Goal: Check status

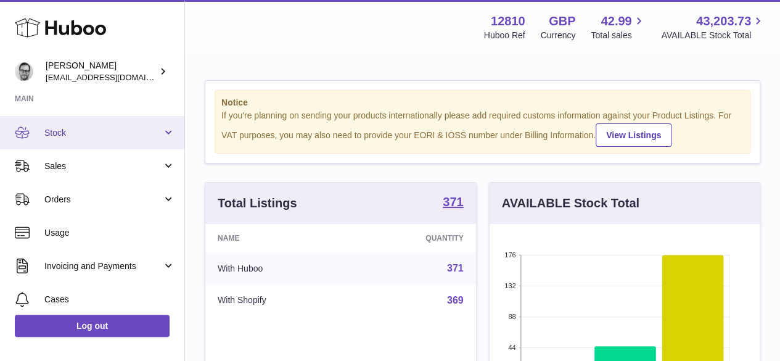
scroll to position [192, 270]
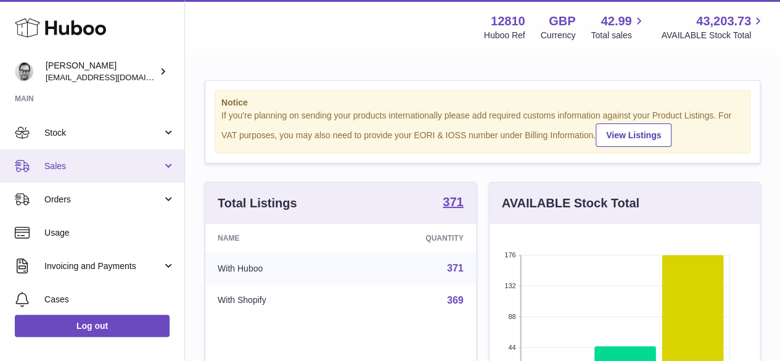
click at [61, 163] on span "Sales" at bounding box center [103, 166] width 118 height 12
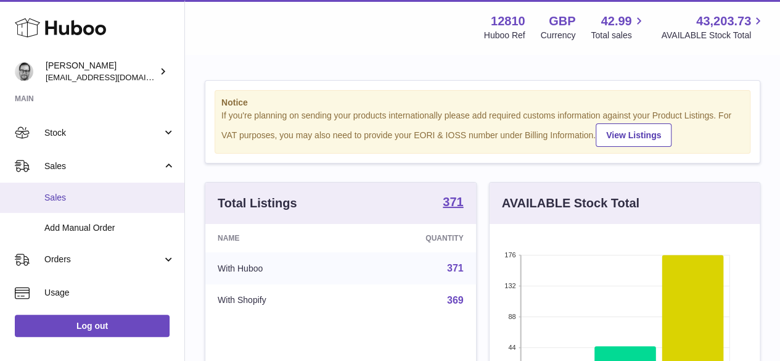
click at [55, 194] on span "Sales" at bounding box center [109, 198] width 131 height 12
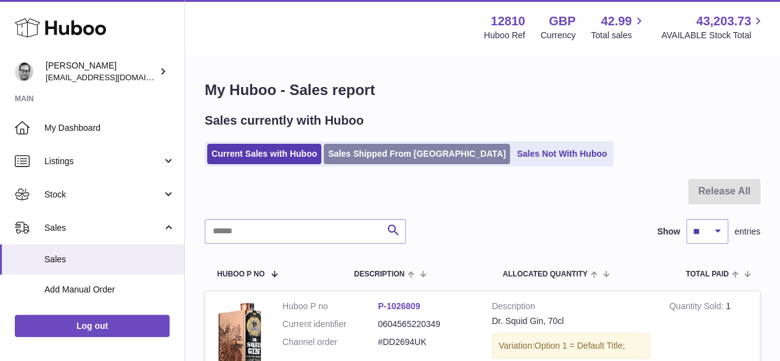
click at [377, 157] on link "Sales Shipped From [GEOGRAPHIC_DATA]" at bounding box center [417, 154] width 186 height 20
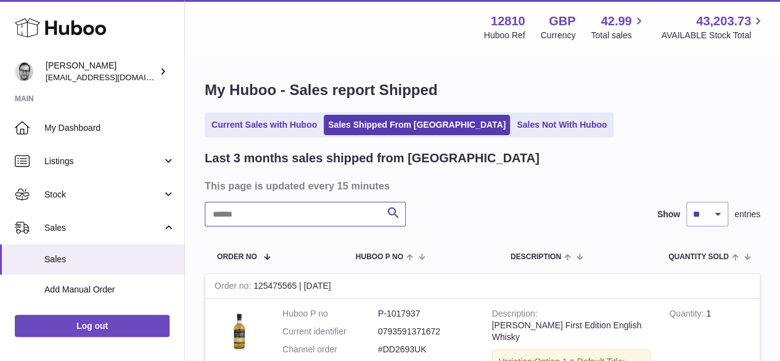
paste input "********"
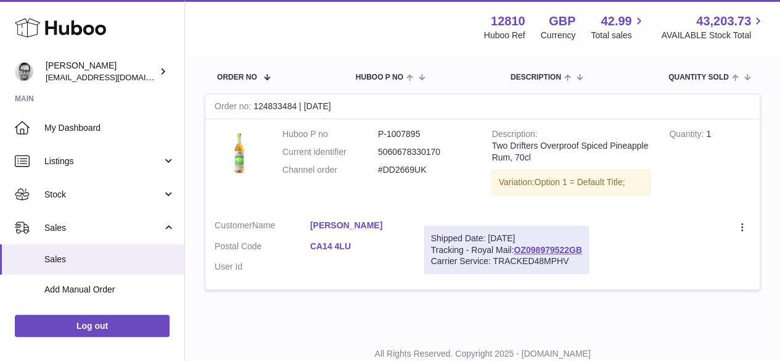
scroll to position [185, 0]
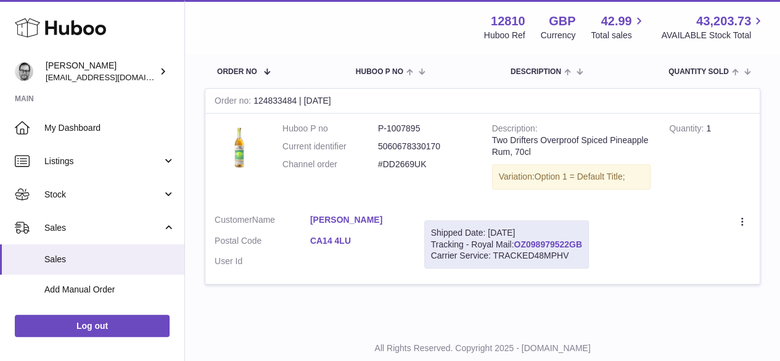
type input "********"
click at [556, 240] on link "OZ098979522GB" at bounding box center [548, 244] width 68 height 10
click at [332, 240] on link "CA14 4LU" at bounding box center [358, 241] width 96 height 12
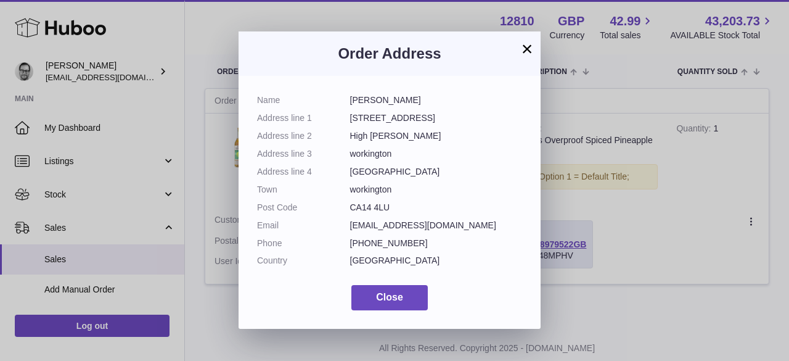
click at [525, 45] on button "×" at bounding box center [527, 48] width 15 height 15
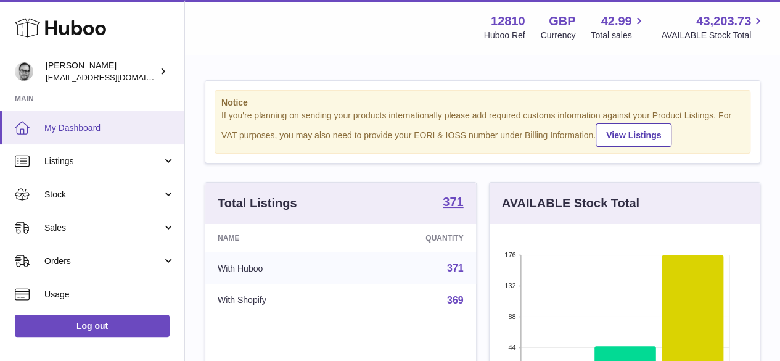
scroll to position [192, 270]
